Goal: Task Accomplishment & Management: Manage account settings

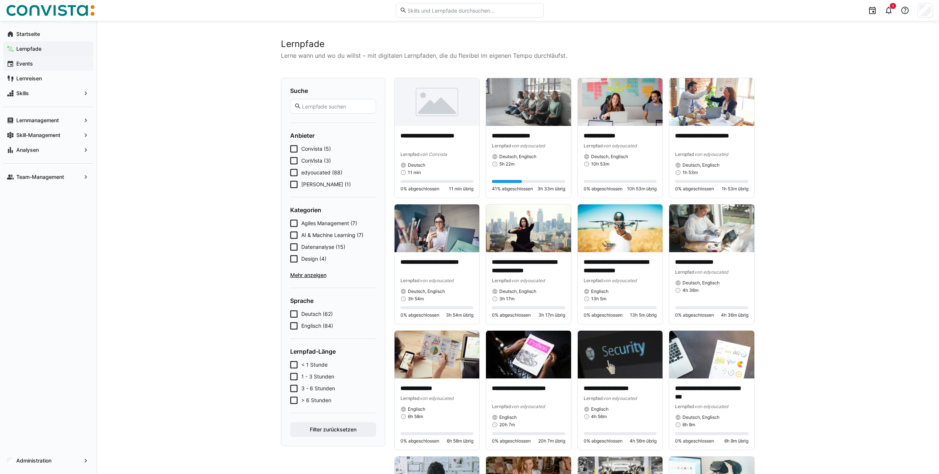
click at [37, 70] on div "Events" at bounding box center [48, 63] width 90 height 15
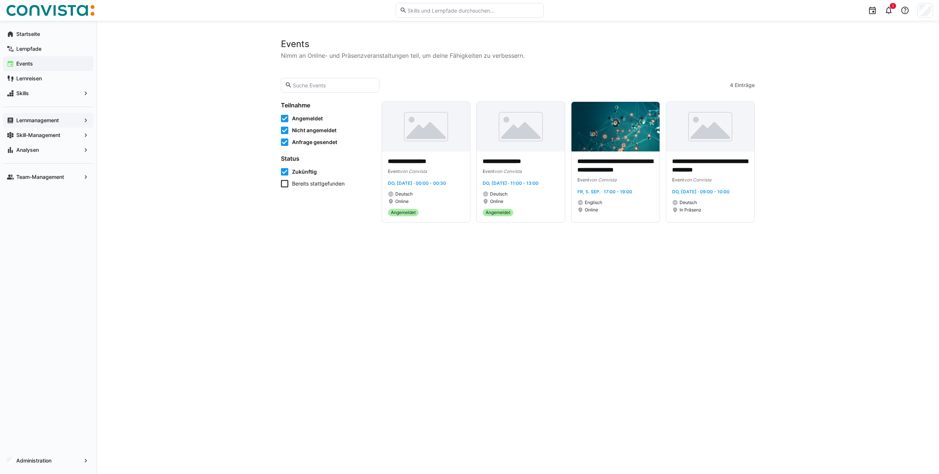
click at [0, 0] on app-navigation-label "Lernmanagement" at bounding box center [0, 0] width 0 height 0
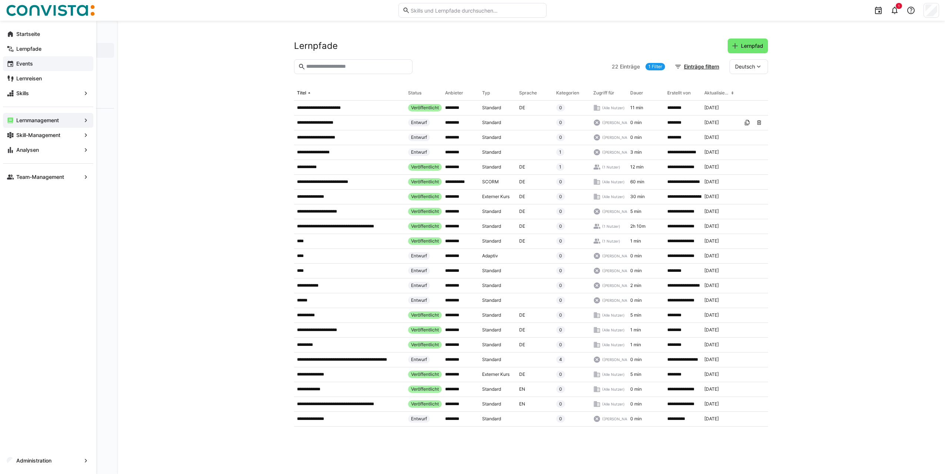
click at [43, 65] on span "Events" at bounding box center [52, 63] width 74 height 7
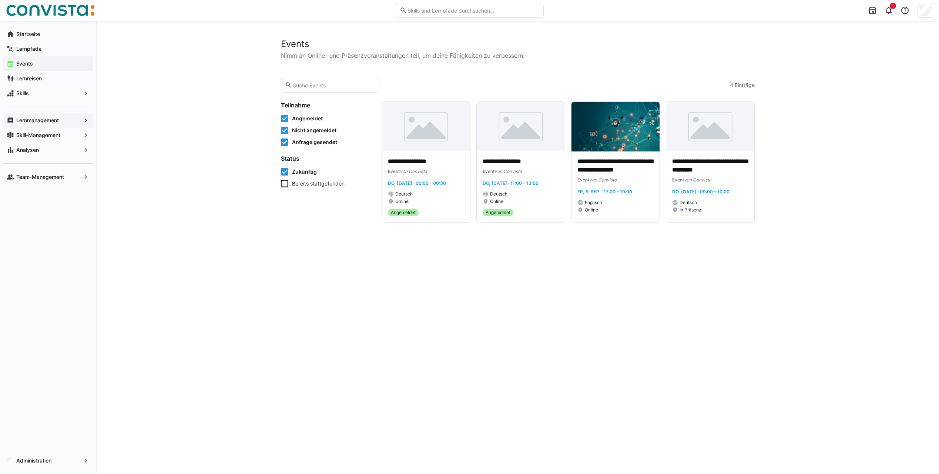
click at [35, 123] on span "Lernmanagement" at bounding box center [48, 120] width 66 height 7
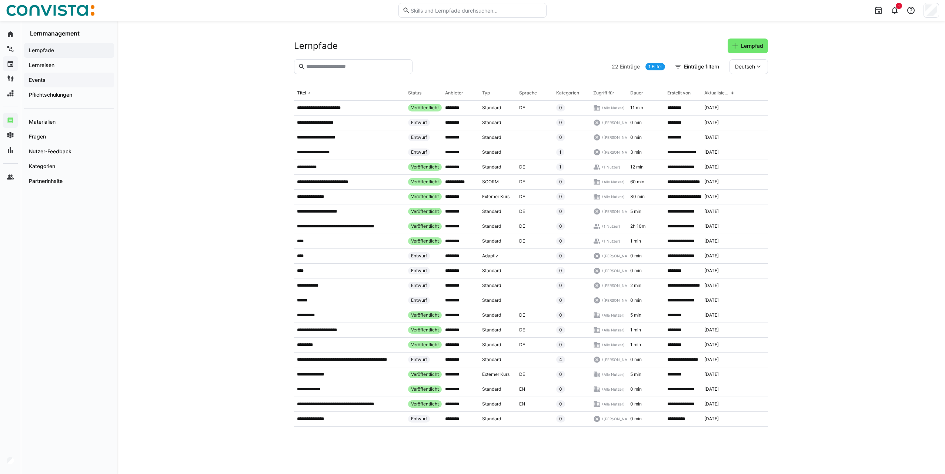
click at [61, 77] on span "Events" at bounding box center [69, 79] width 83 height 7
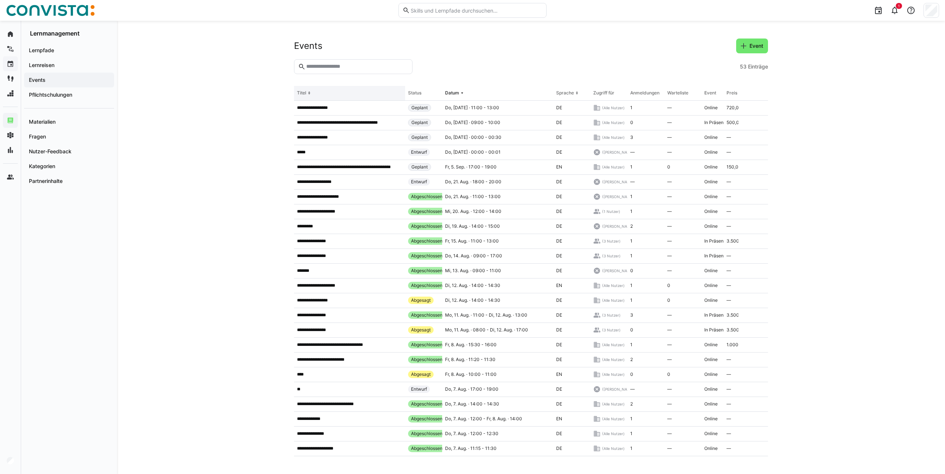
click at [306, 95] on div "Titel" at bounding box center [301, 93] width 9 height 6
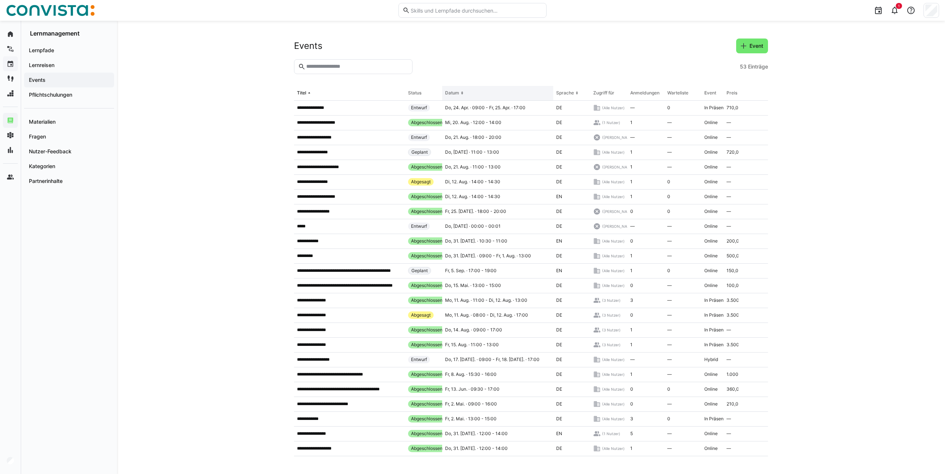
click at [457, 90] on th "Datum" at bounding box center [497, 93] width 111 height 15
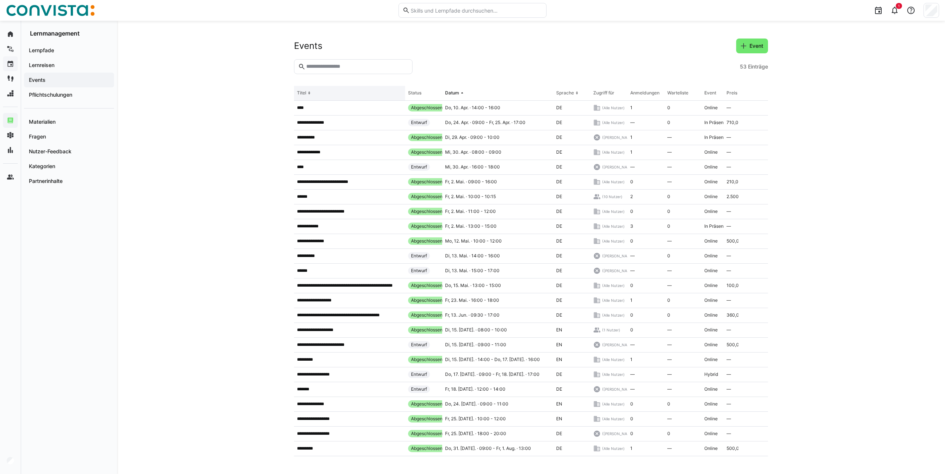
click at [308, 96] on eds-icon at bounding box center [309, 93] width 6 height 6
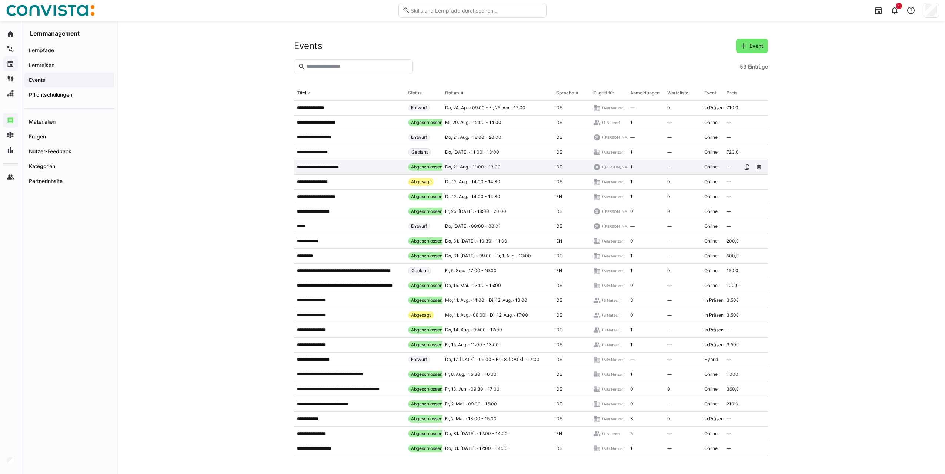
click at [331, 170] on p "**********" at bounding box center [324, 167] width 55 height 6
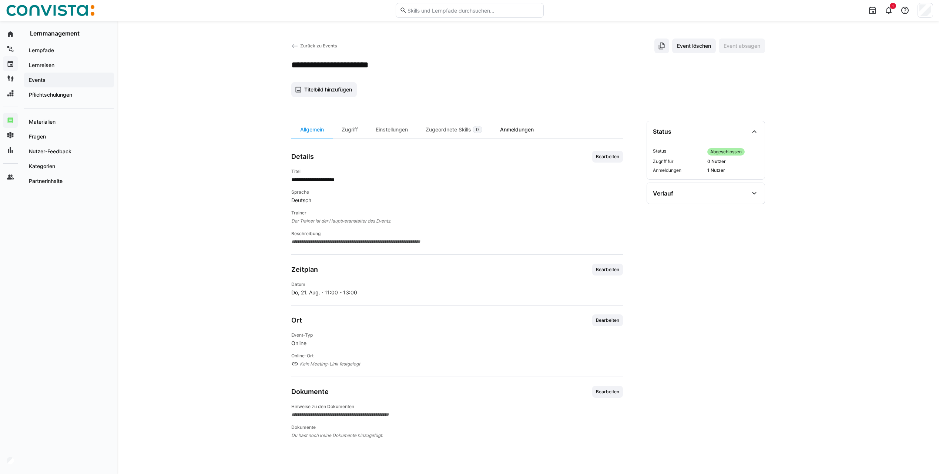
click at [518, 133] on div "Anmeldungen" at bounding box center [516, 130] width 51 height 18
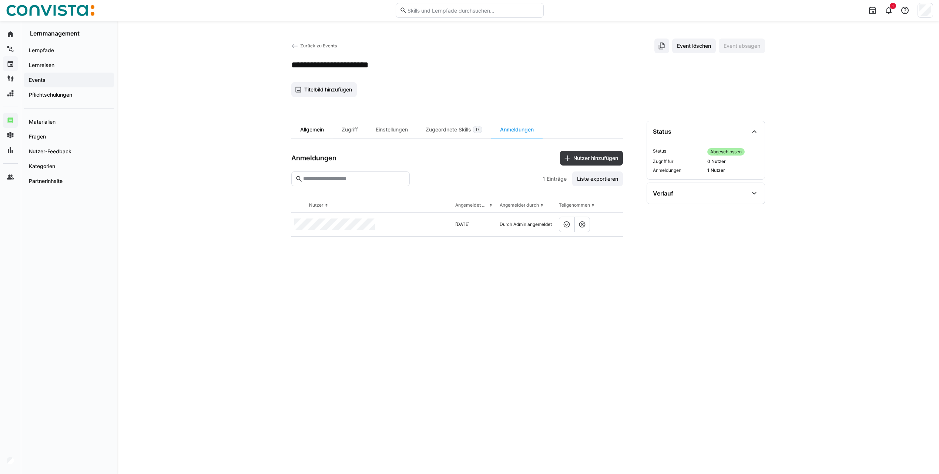
click at [301, 131] on div "Allgemein" at bounding box center [311, 130] width 41 height 18
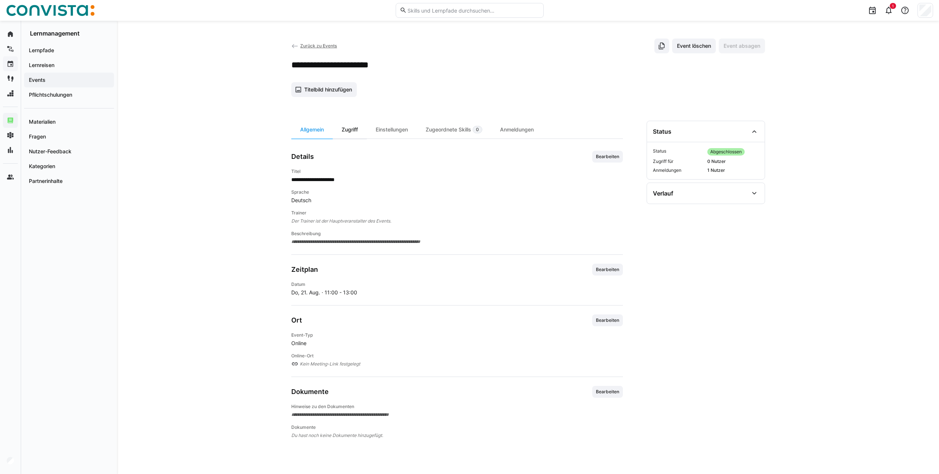
click at [348, 121] on div "Zugriff" at bounding box center [350, 130] width 34 height 18
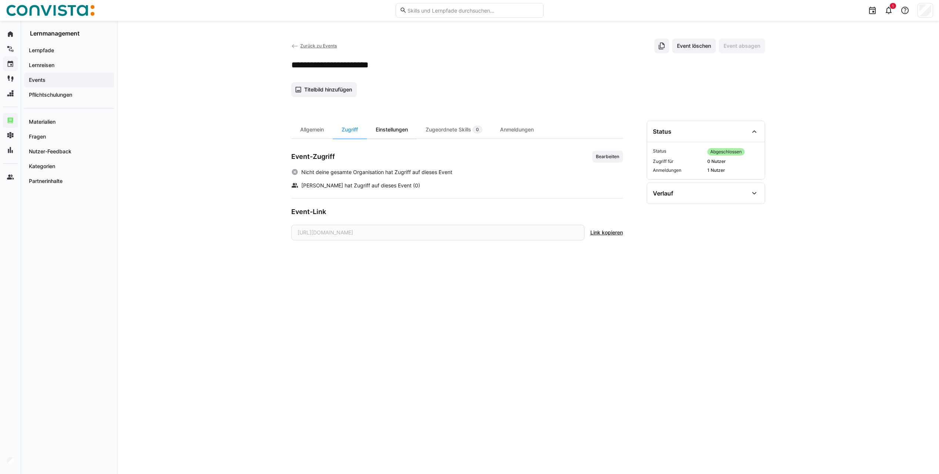
click at [386, 130] on div "Einstellungen" at bounding box center [392, 130] width 50 height 18
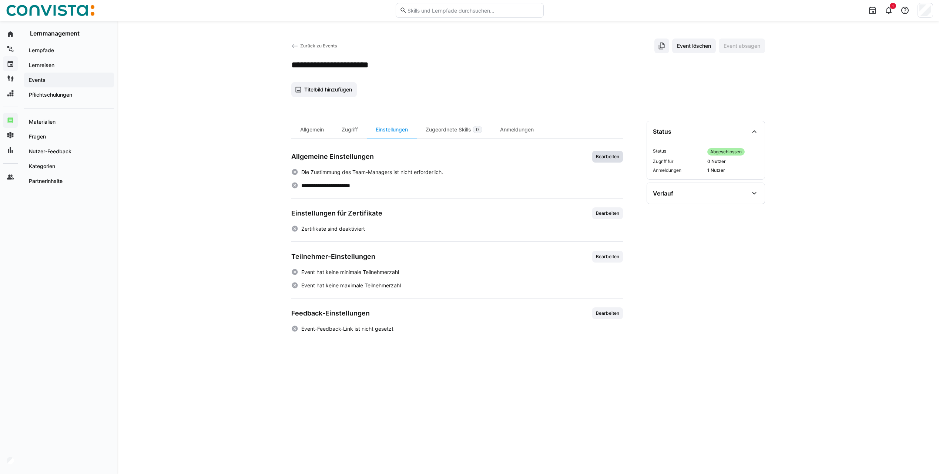
click at [611, 158] on span "Bearbeiten" at bounding box center [607, 157] width 25 height 6
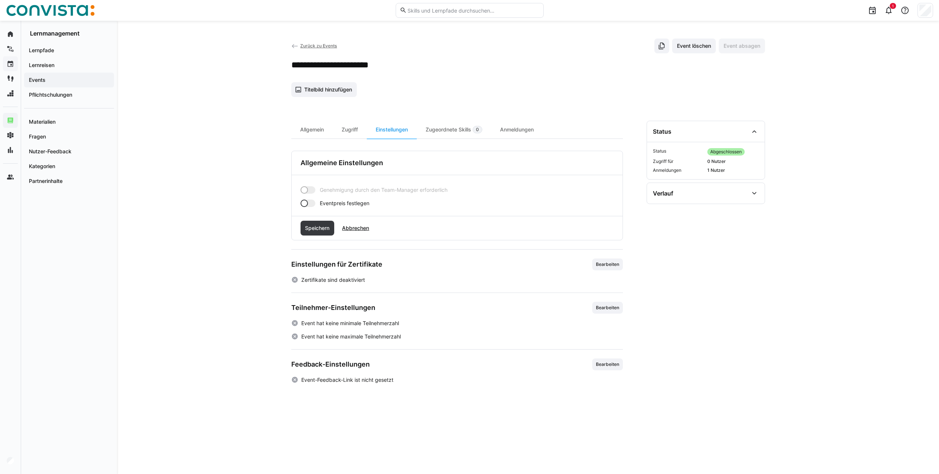
click at [310, 204] on div at bounding box center [308, 203] width 15 height 7
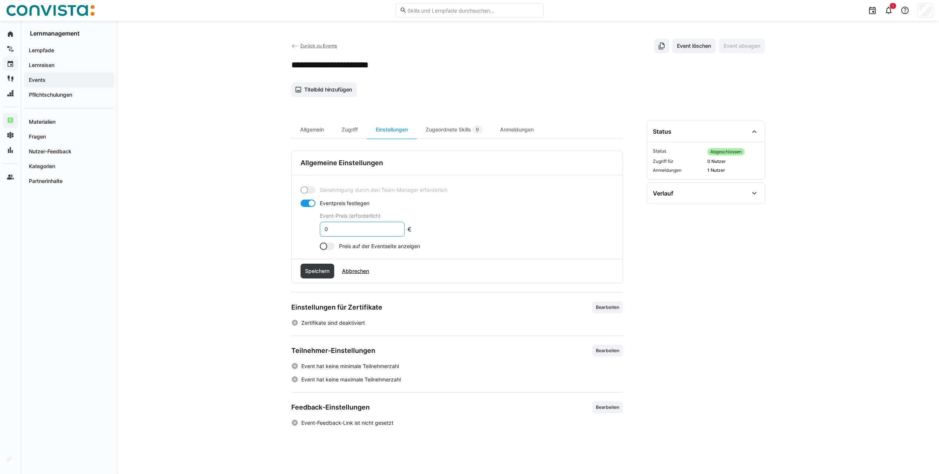
drag, startPoint x: 339, startPoint y: 226, endPoint x: 322, endPoint y: 226, distance: 16.7
click at [322, 226] on eds-input "0" at bounding box center [362, 229] width 85 height 15
type input "500"
click at [327, 246] on div at bounding box center [323, 245] width 7 height 7
click at [319, 275] on span "Speichern" at bounding box center [318, 271] width 34 height 15
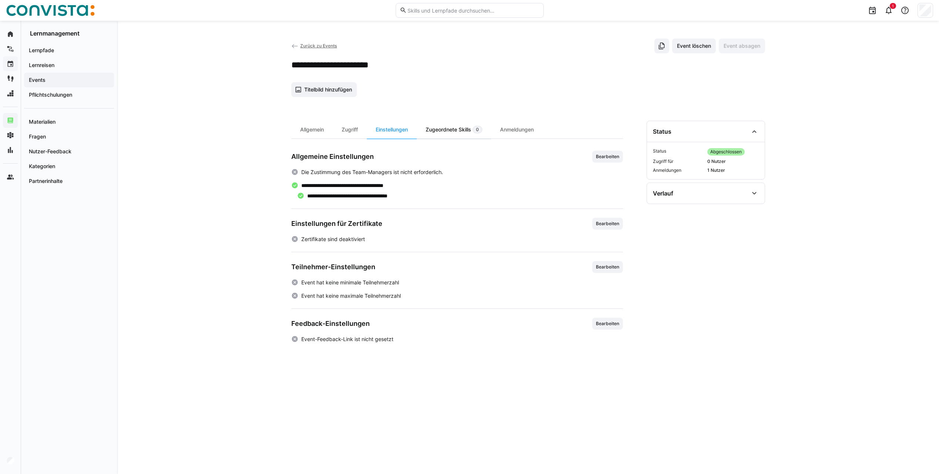
click at [429, 133] on div "Zugeordnete Skills 0" at bounding box center [454, 130] width 74 height 18
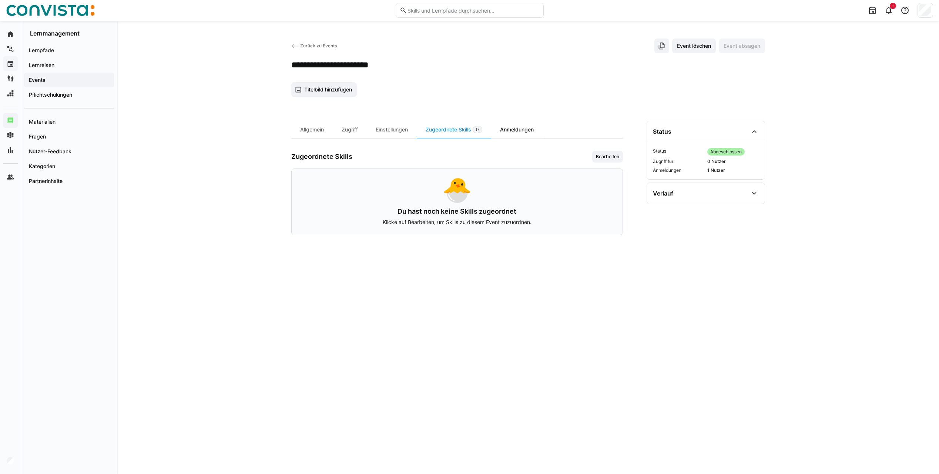
click at [505, 127] on div "Anmeldungen" at bounding box center [516, 130] width 51 height 18
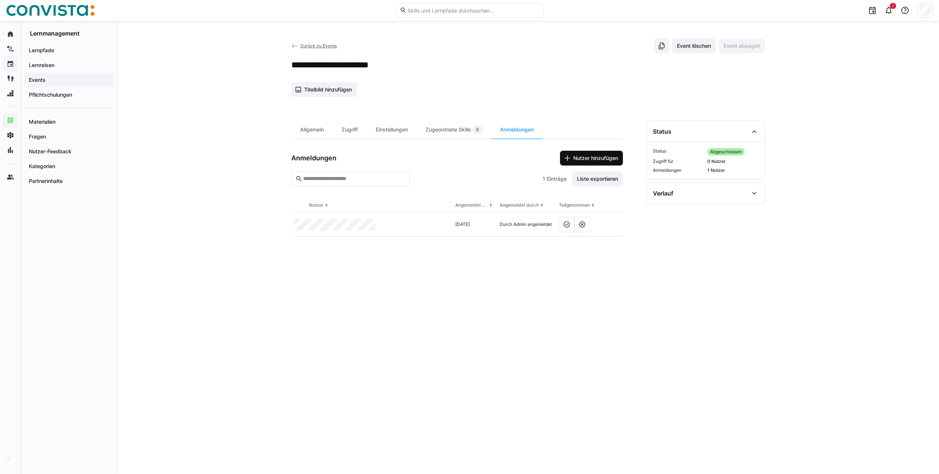
click at [594, 157] on span "Nutzer hinzufügen" at bounding box center [595, 157] width 47 height 7
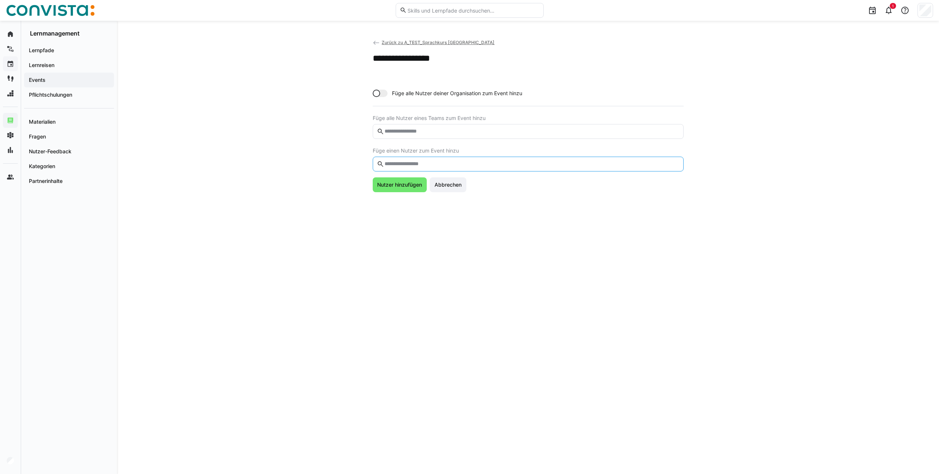
click at [404, 165] on input "text" at bounding box center [531, 164] width 295 height 7
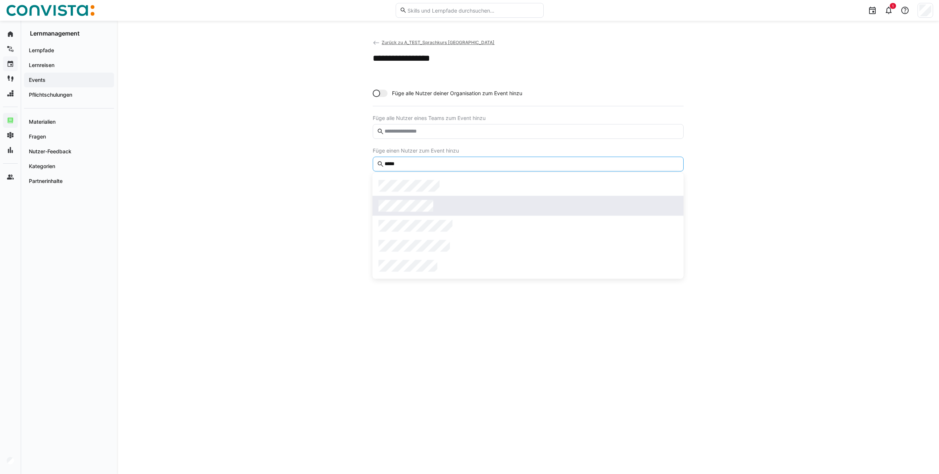
type input "*****"
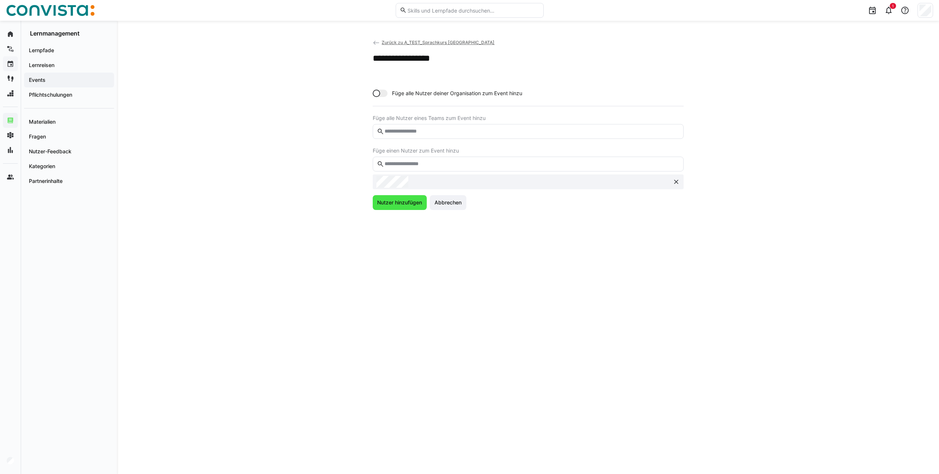
click at [394, 205] on span "Nutzer hinzufügen" at bounding box center [399, 202] width 47 height 7
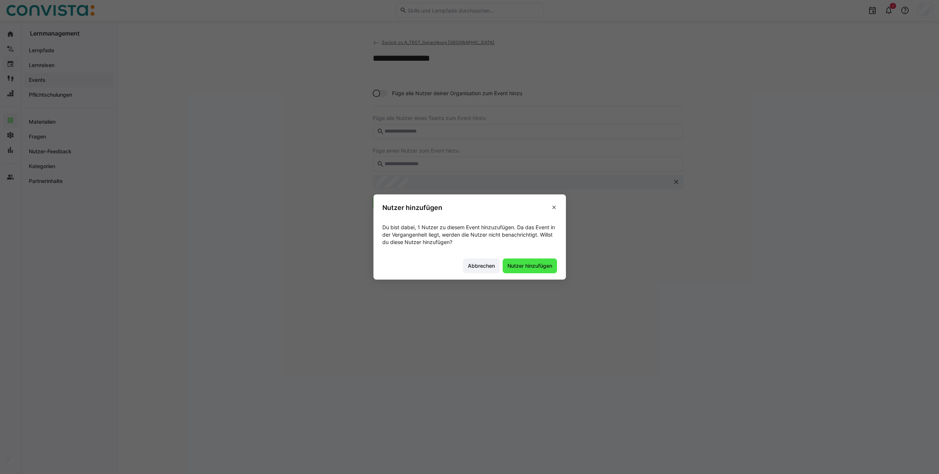
click at [523, 267] on span "Nutzer hinzufügen" at bounding box center [529, 265] width 47 height 7
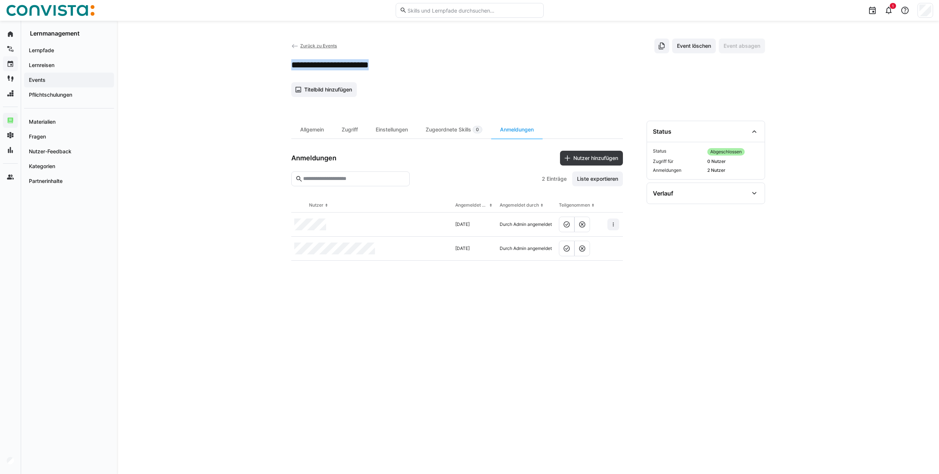
drag, startPoint x: 292, startPoint y: 67, endPoint x: 398, endPoint y: 67, distance: 106.3
click at [398, 67] on h2 "**********" at bounding box center [345, 64] width 109 height 11
copy h2 "**********"
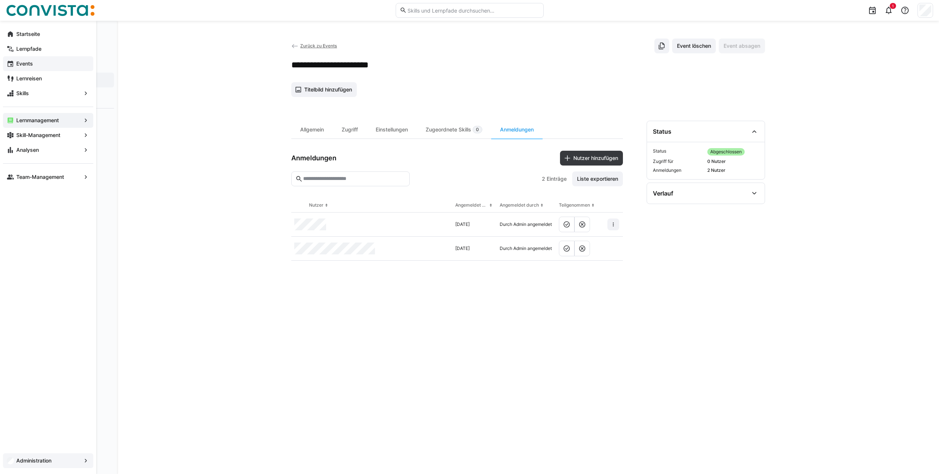
click at [63, 464] on span "Administration" at bounding box center [48, 460] width 66 height 7
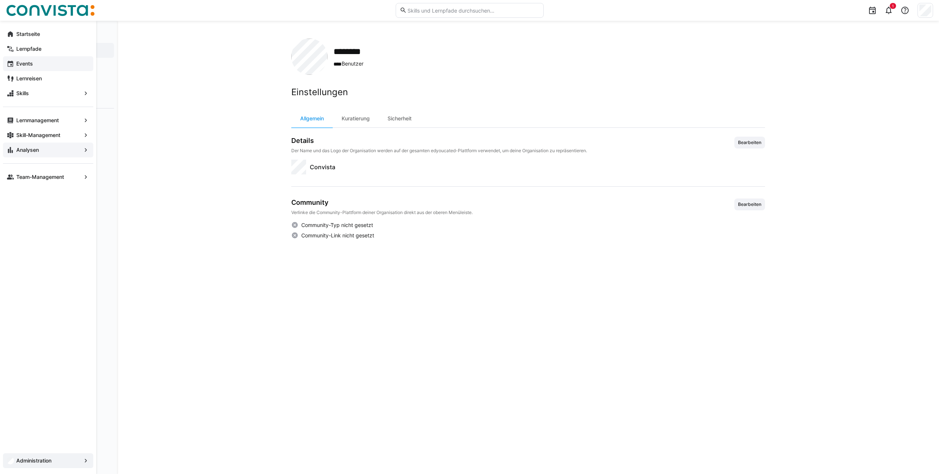
click at [0, 0] on app-navigation-label "Analysen" at bounding box center [0, 0] width 0 height 0
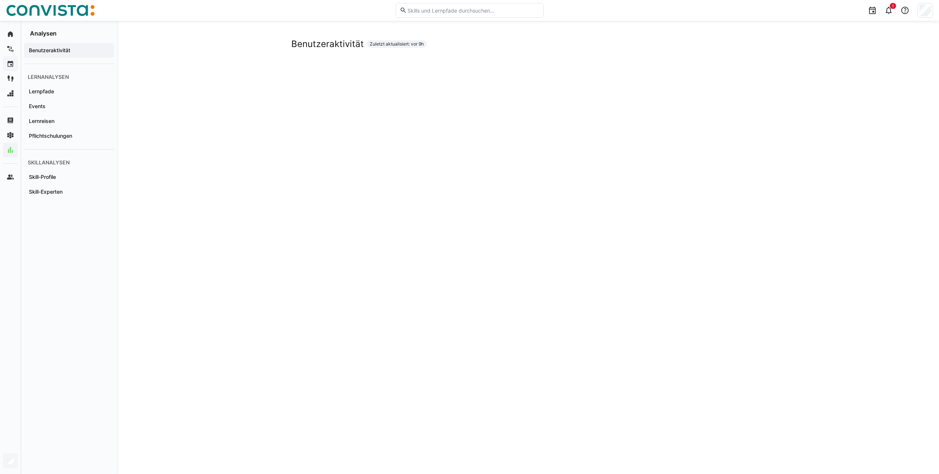
scroll to position [5, 0]
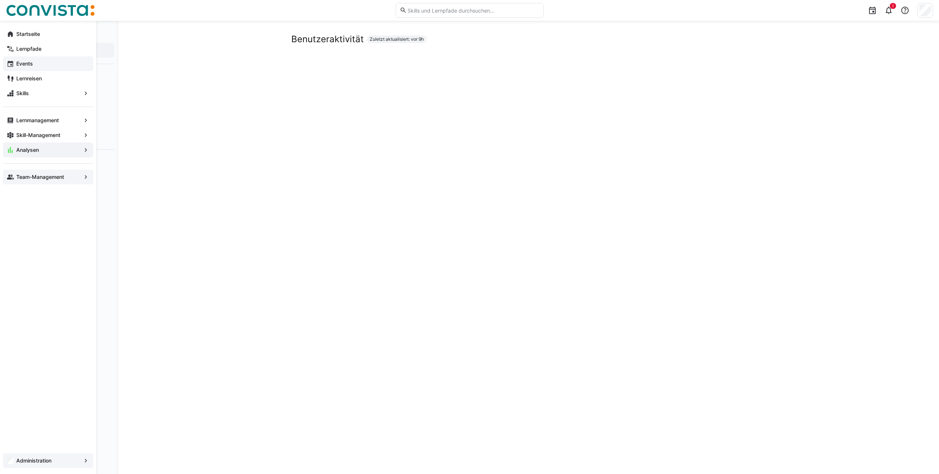
click at [0, 0] on app-navigation-label "Team-Management" at bounding box center [0, 0] width 0 height 0
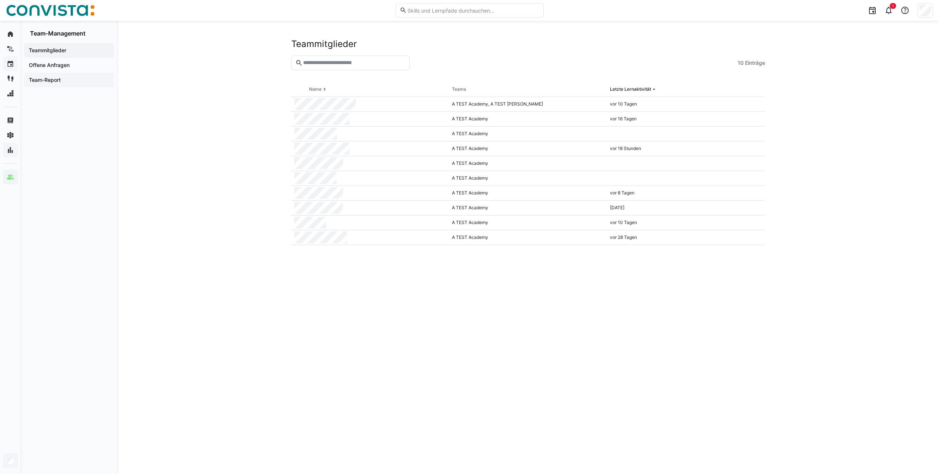
click at [0, 0] on app-navigation-label "Team-Report" at bounding box center [0, 0] width 0 height 0
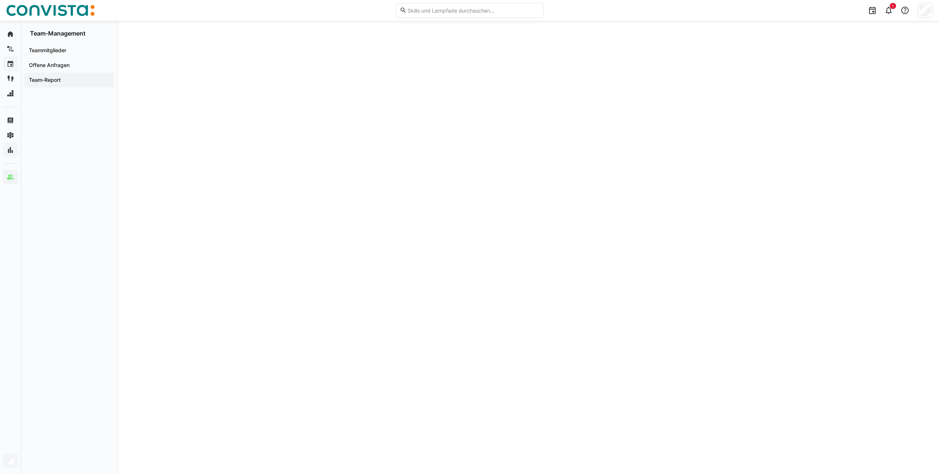
scroll to position [198, 0]
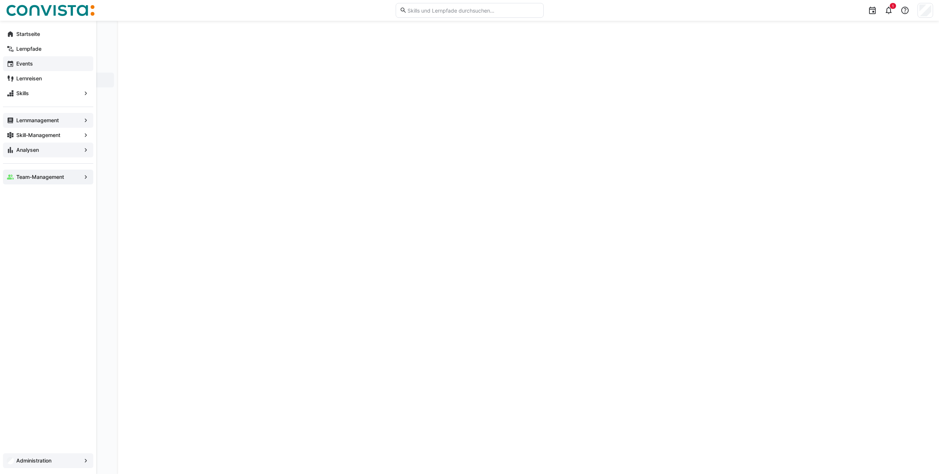
click at [0, 0] on app-navigation-label "Lernmanagement" at bounding box center [0, 0] width 0 height 0
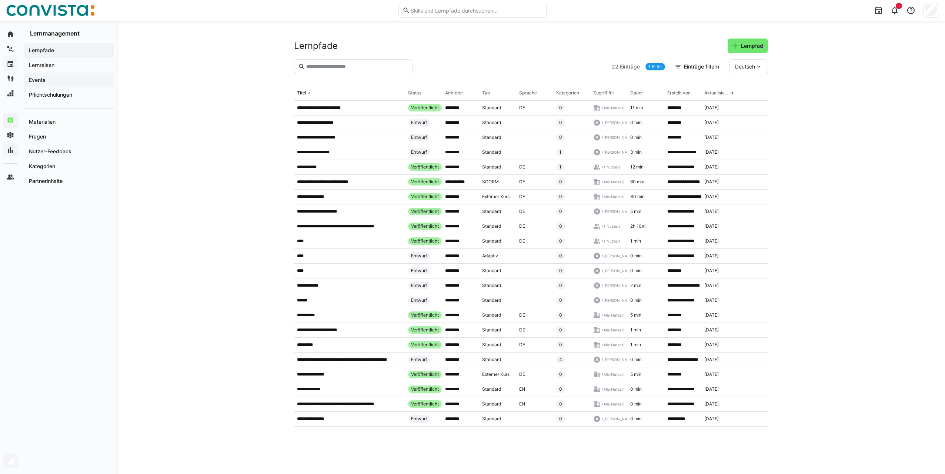
click at [64, 84] on div "Events" at bounding box center [69, 80] width 90 height 15
